Goal: Task Accomplishment & Management: Manage account settings

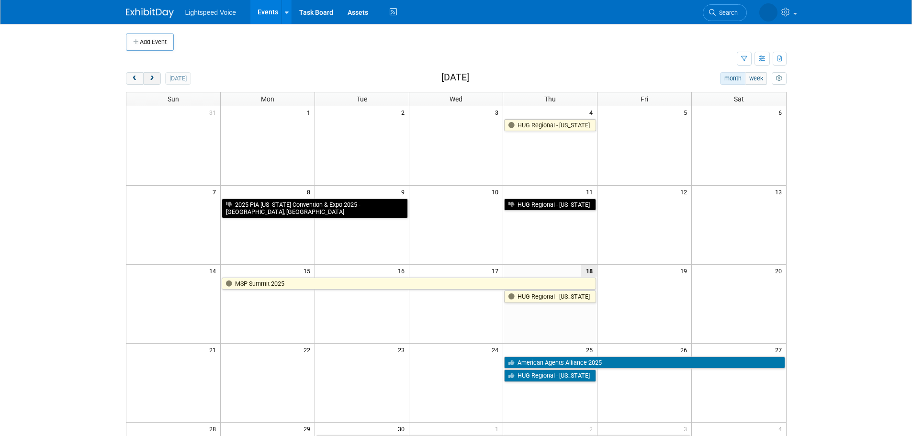
click at [159, 78] on button "next" at bounding box center [152, 78] width 18 height 12
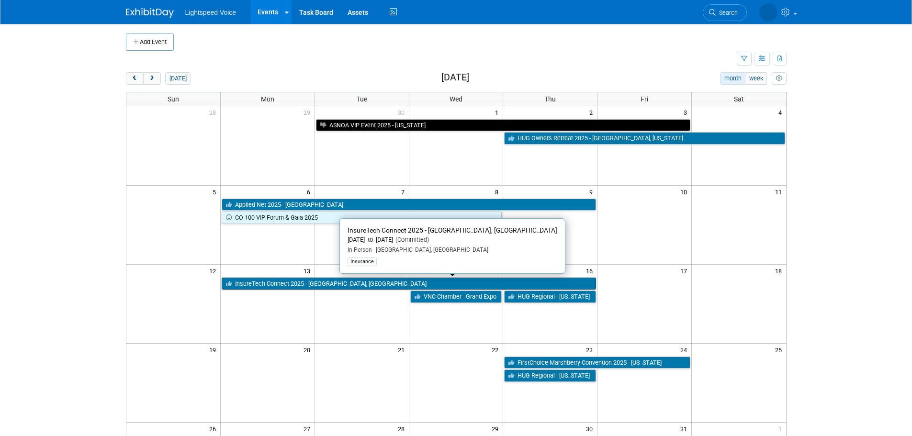
click at [264, 286] on link "InsureTech Connect 2025 - [GEOGRAPHIC_DATA], [GEOGRAPHIC_DATA]" at bounding box center [409, 284] width 375 height 12
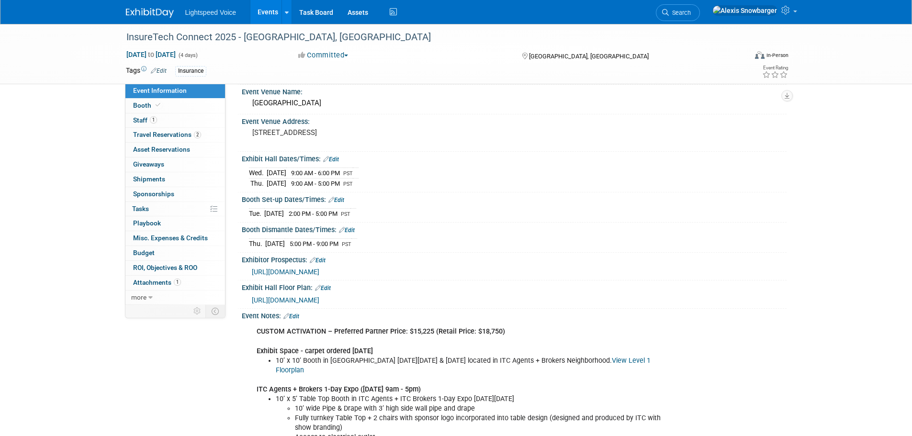
scroll to position [32, 0]
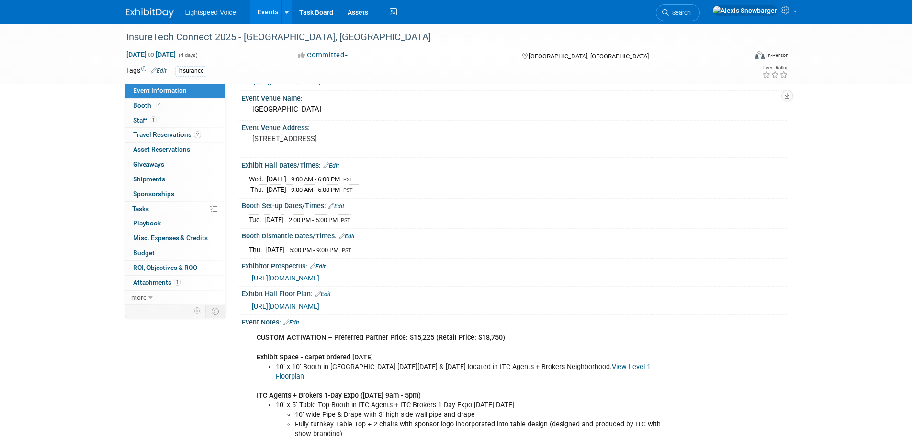
click at [295, 319] on link "Edit" at bounding box center [292, 322] width 16 height 7
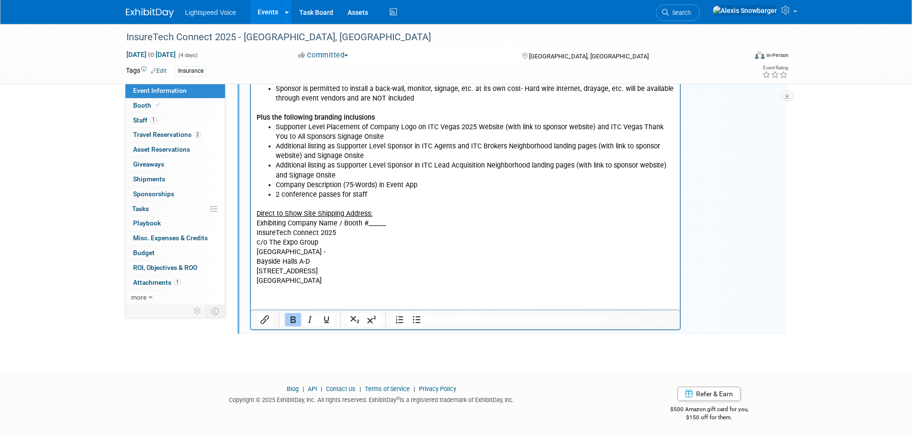
scroll to position [503, 0]
click at [278, 286] on html "CUSTOM ACTIVATION – Preferred Partner Price: $15,225 (Retail Price: $18,750) Ex…" at bounding box center [466, 72] width 430 height 427
click at [328, 280] on p "Direct to Show Site Shipping Address: Exhibiting Company Name / Booth #______ I…" at bounding box center [465, 243] width 419 height 87
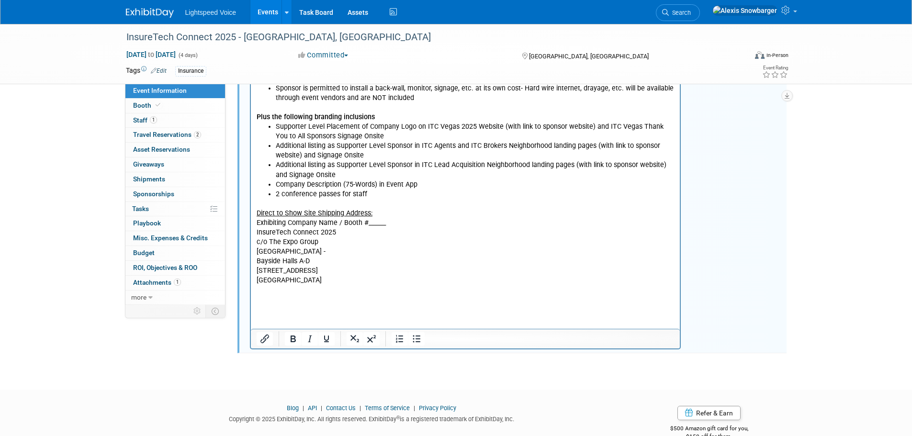
paste body "Rich Text Area. Press ALT-0 for help."
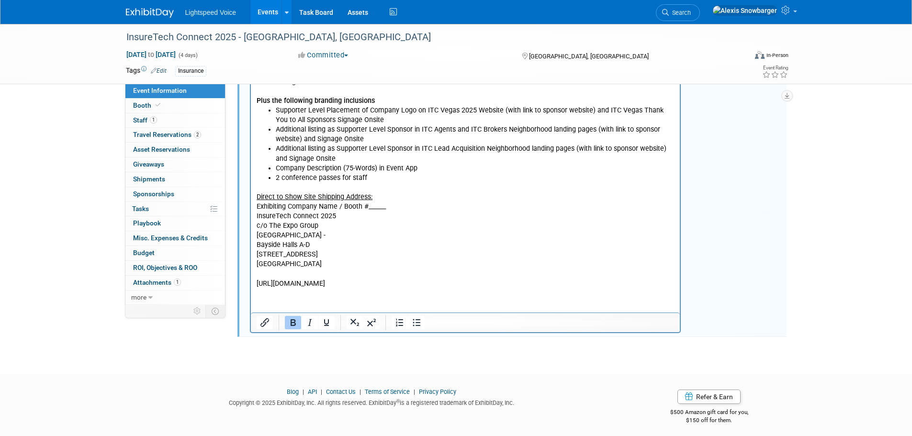
scroll to position [523, 0]
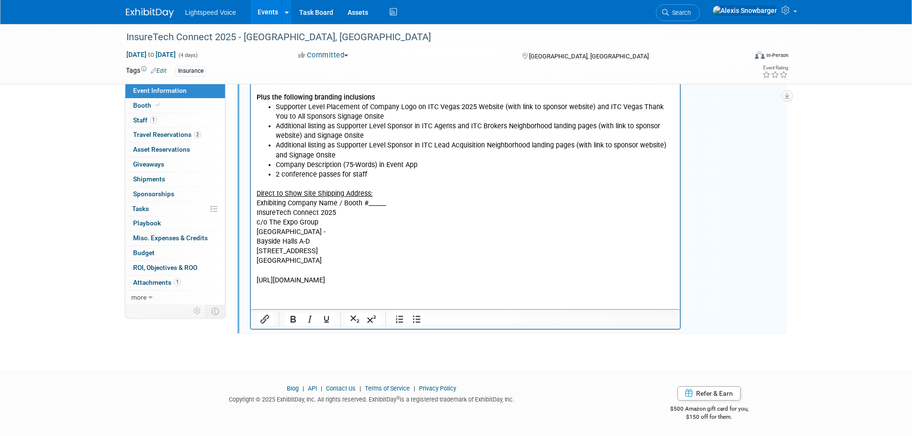
click at [479, 276] on p "[URL][DOMAIN_NAME]" at bounding box center [465, 281] width 419 height 10
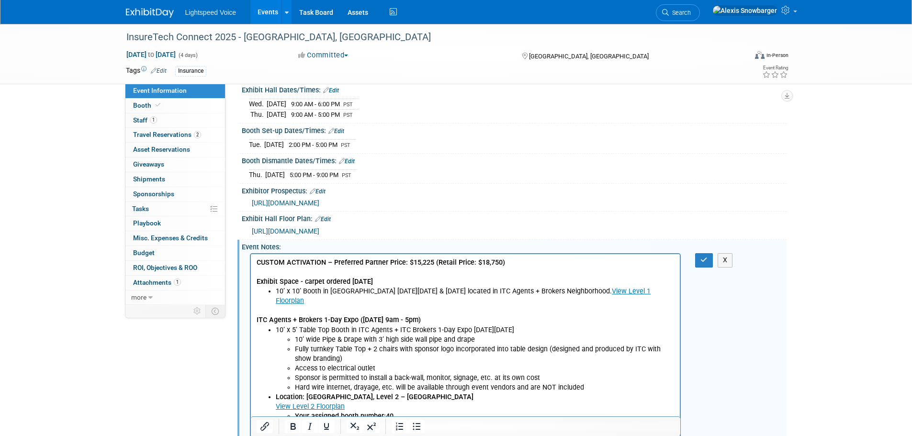
scroll to position [91, 0]
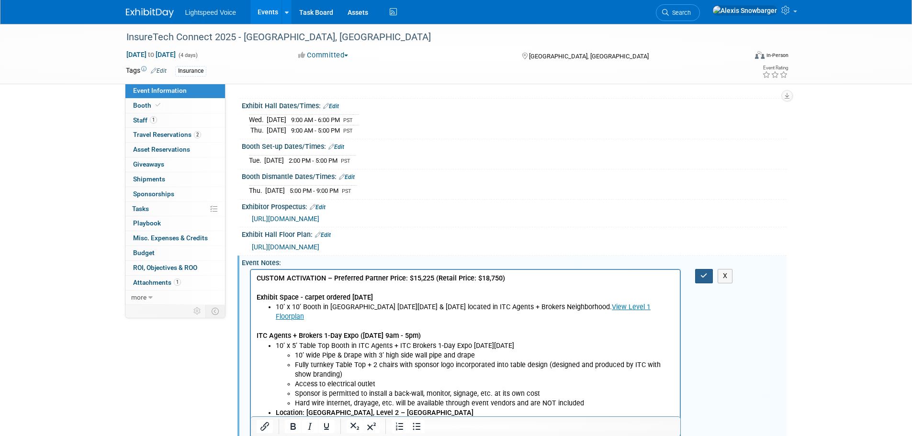
click at [706, 273] on icon "button" at bounding box center [704, 276] width 7 height 7
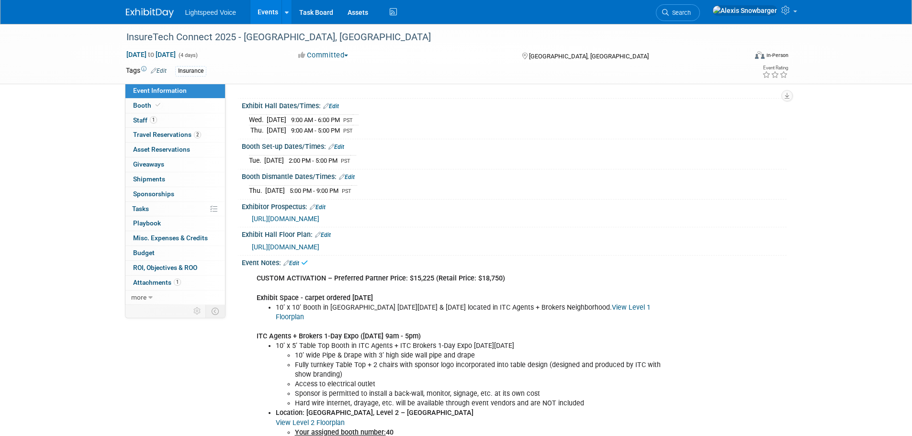
scroll to position [0, 0]
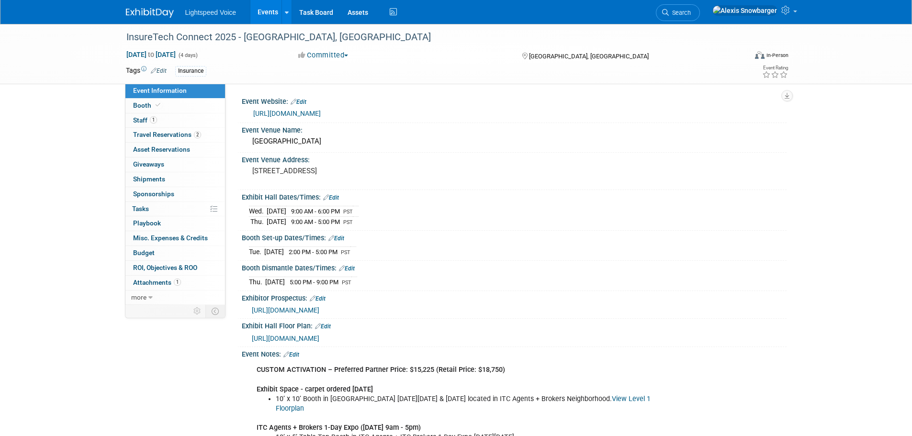
click at [264, 13] on link "Events" at bounding box center [268, 12] width 35 height 24
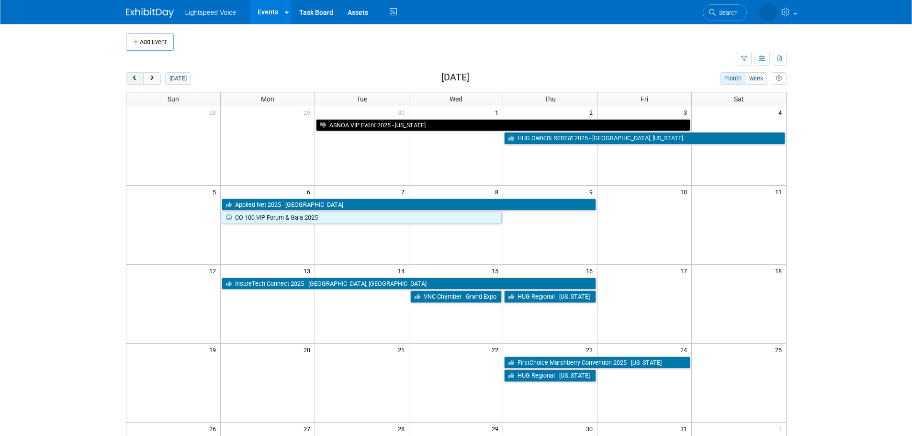
click at [138, 76] on span "prev" at bounding box center [134, 79] width 7 height 6
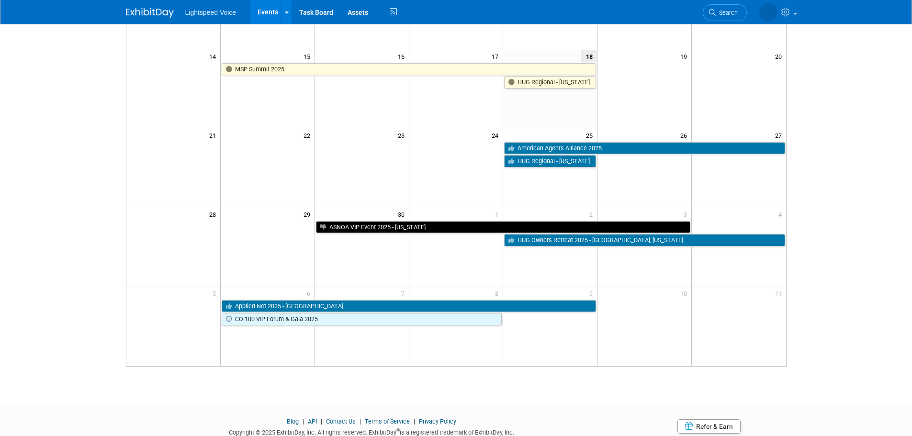
scroll to position [192, 0]
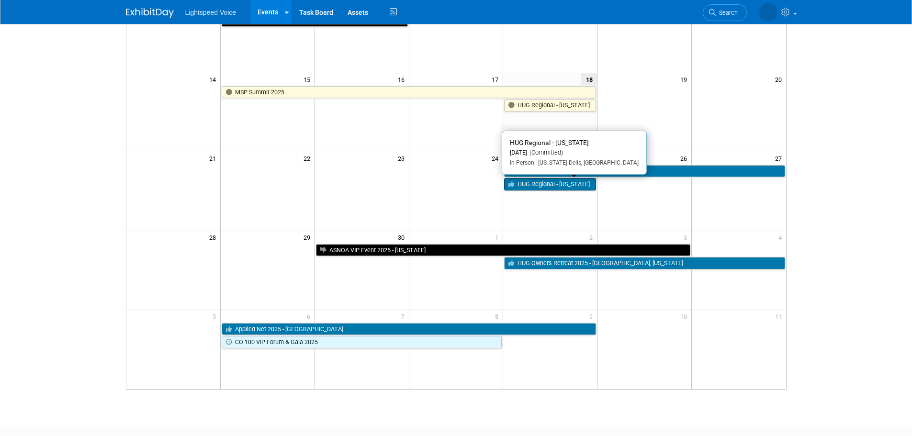
click at [533, 188] on link "HUG Regional - Wisconsin" at bounding box center [550, 184] width 92 height 12
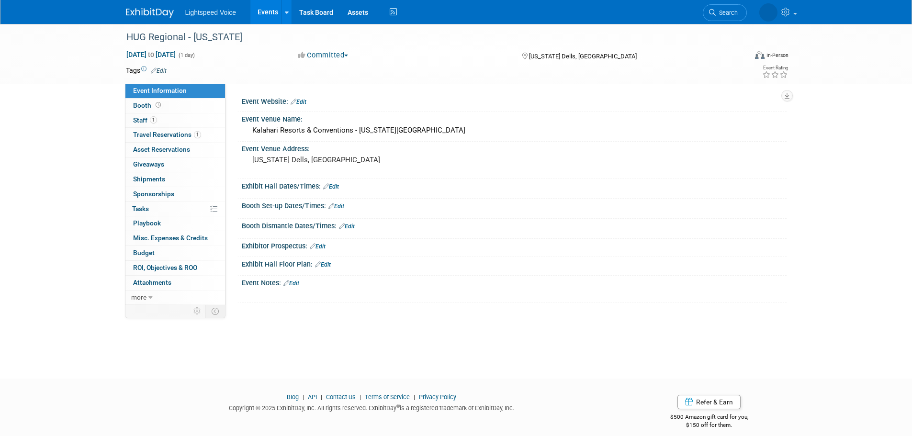
click at [315, 53] on button "Committed" at bounding box center [323, 55] width 57 height 10
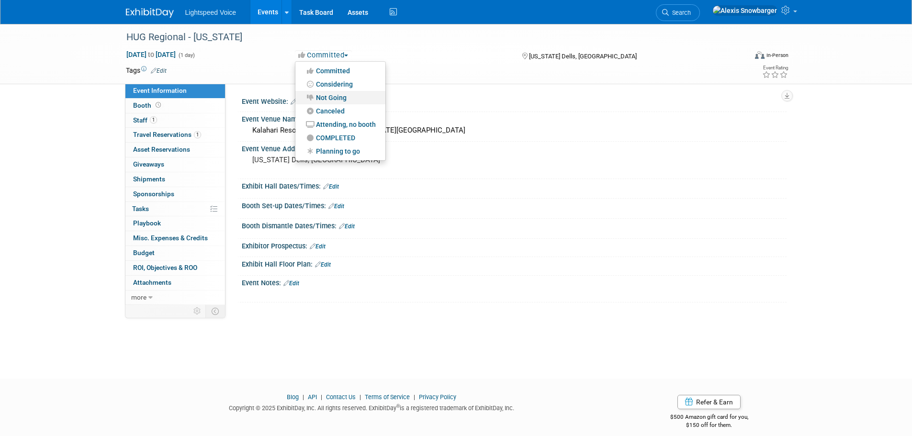
click at [336, 100] on link "Not Going" at bounding box center [341, 97] width 90 height 13
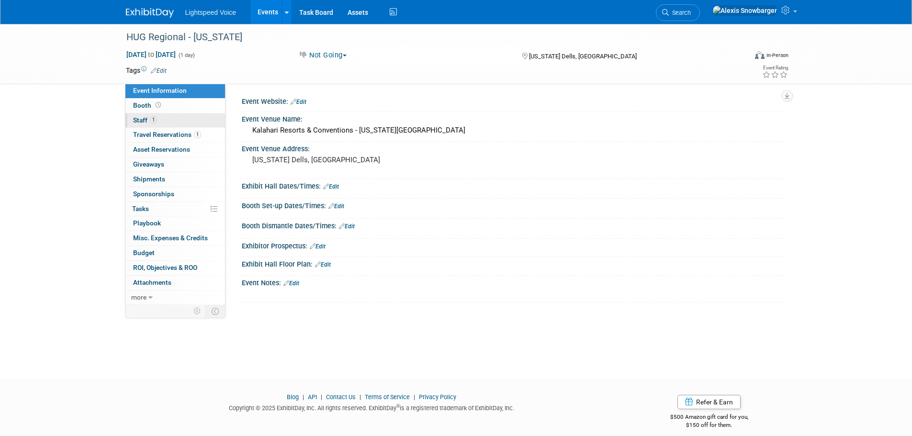
click at [182, 121] on link "1 Staff 1" at bounding box center [175, 121] width 100 height 14
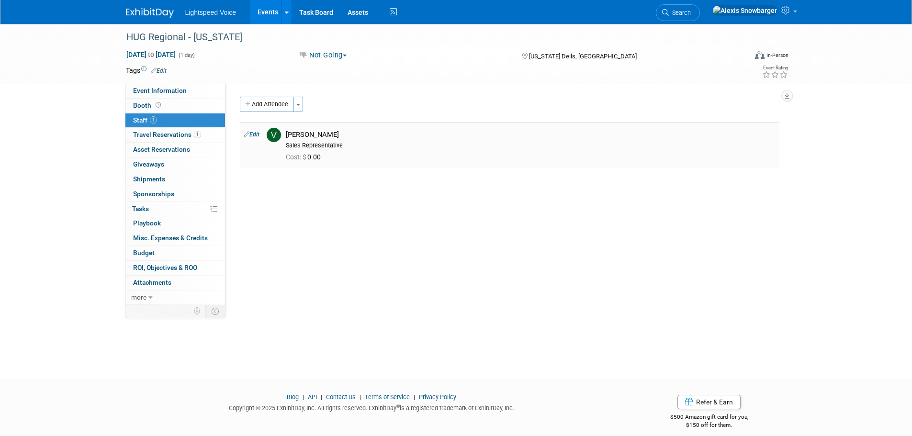
click at [255, 133] on link "Edit" at bounding box center [252, 134] width 16 height 7
select select "14a2bfc1-ba85-44e0-80ce-90cade60a717"
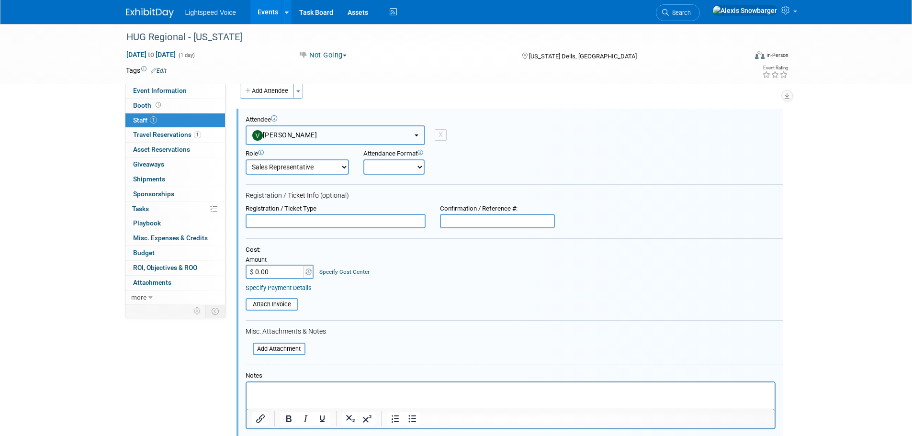
click at [292, 136] on span "[PERSON_NAME]" at bounding box center [284, 135] width 65 height 8
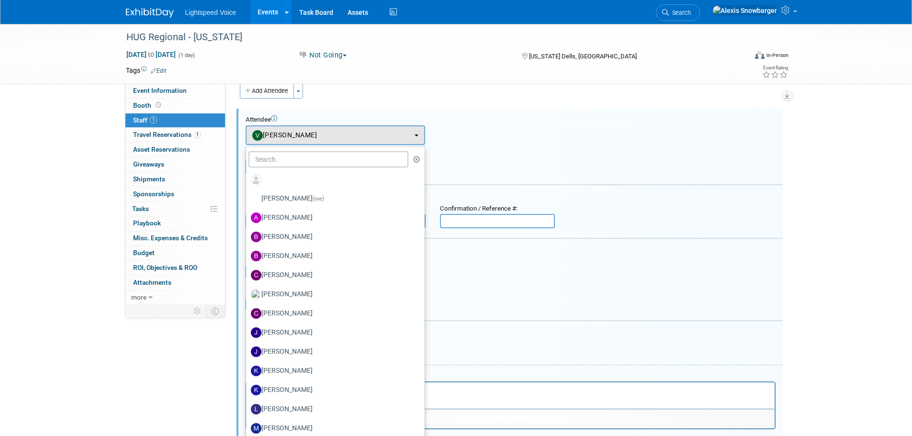
click at [556, 162] on div "Role Demonstrator Host Planner Presenter Sales Representative" at bounding box center [515, 160] width 552 height 30
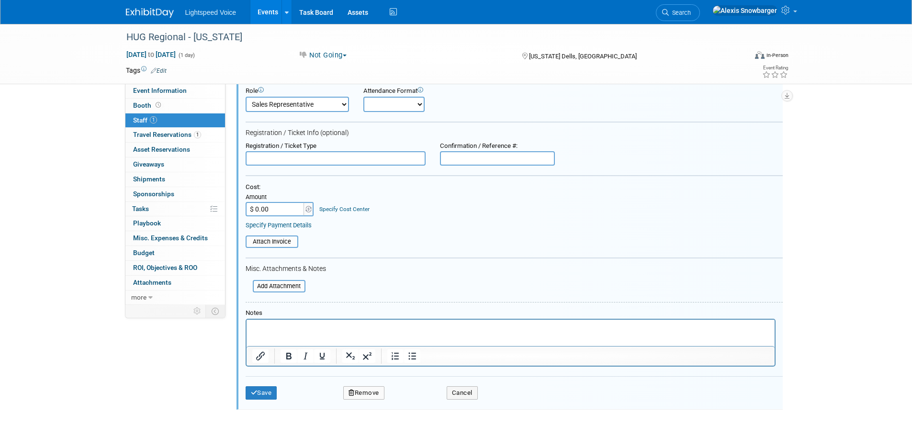
scroll to position [163, 0]
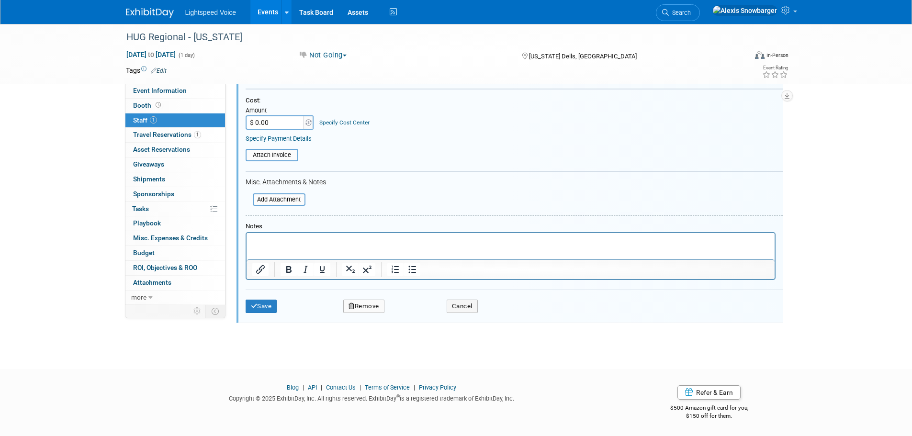
click at [364, 308] on button "Remove" at bounding box center [363, 306] width 41 height 13
drag, startPoint x: 423, startPoint y: 305, endPoint x: 417, endPoint y: 310, distance: 8.5
click at [424, 305] on div "Yes No" at bounding box center [429, 315] width 76 height 24
click at [417, 311] on link "Yes" at bounding box center [416, 314] width 28 height 15
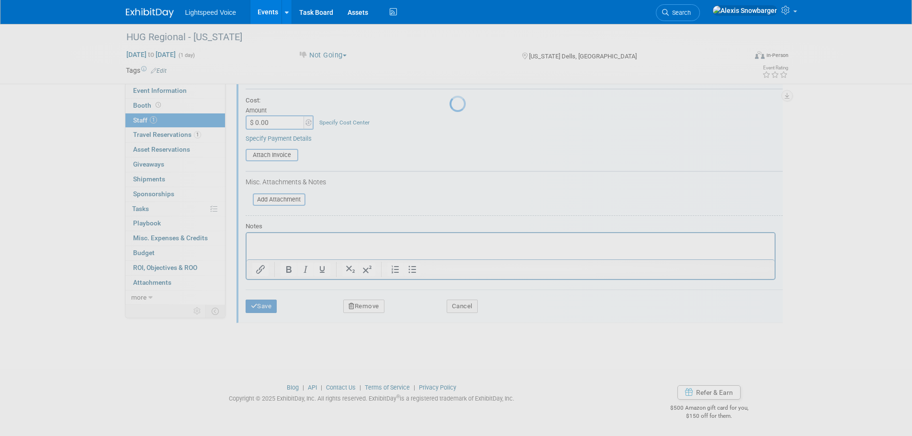
scroll to position [10, 0]
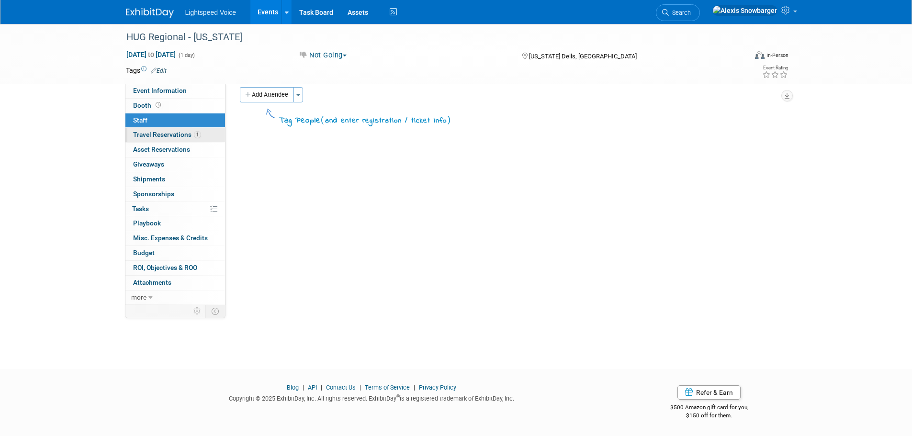
click at [178, 133] on span "Travel Reservations 1" at bounding box center [167, 135] width 68 height 8
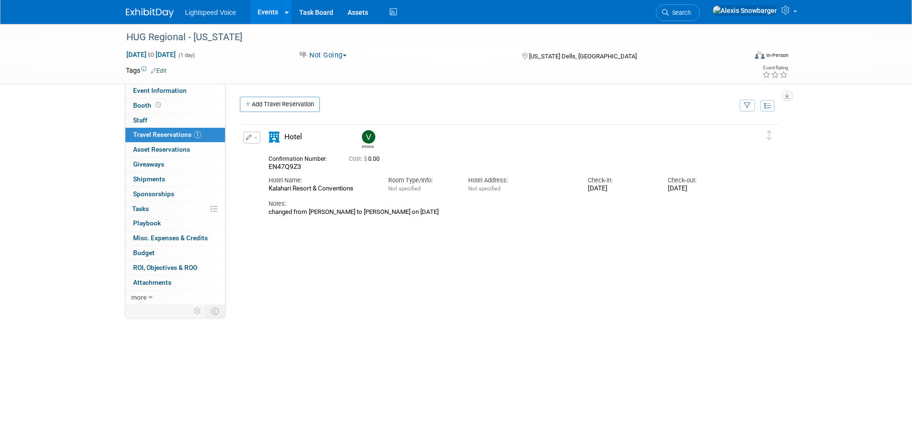
drag, startPoint x: 508, startPoint y: 264, endPoint x: 485, endPoint y: 284, distance: 30.6
click at [508, 264] on div "Delete Reservation Veronika EN47Q9Z3 Cost: $ 0.00" at bounding box center [510, 266] width 540 height 287
click at [449, 307] on div "Delete Reservation Veronika EN47Q9Z3 Cost: $ 0.00" at bounding box center [510, 266] width 540 height 287
